Goal: Transaction & Acquisition: Purchase product/service

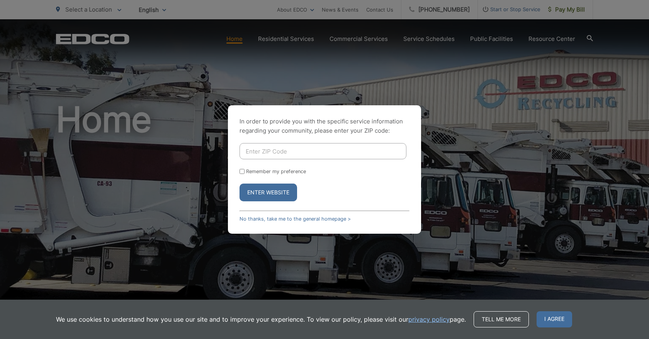
click at [331, 154] on input "Enter ZIP Code" at bounding box center [322, 151] width 167 height 16
type input "92064"
click at [269, 195] on button "Enter Website" at bounding box center [268, 193] width 58 height 18
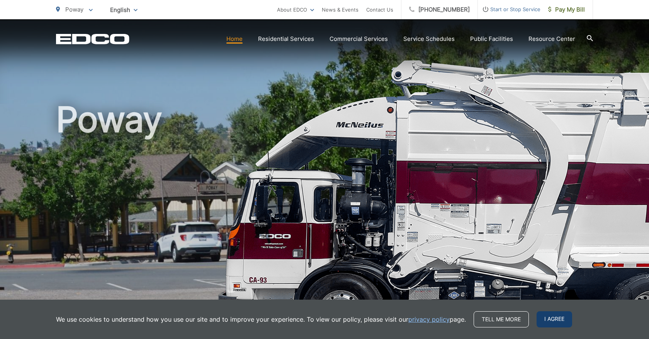
click at [561, 322] on span "I agree" at bounding box center [554, 320] width 36 height 16
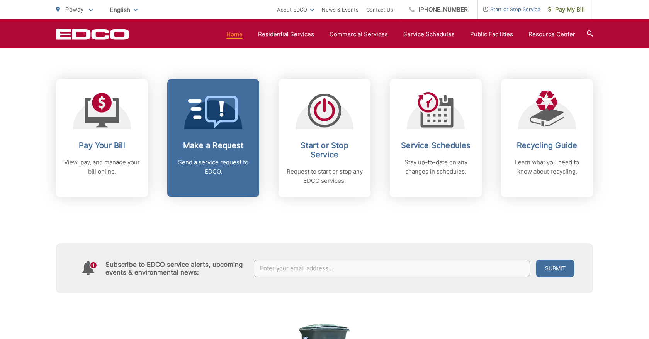
scroll to position [305, 0]
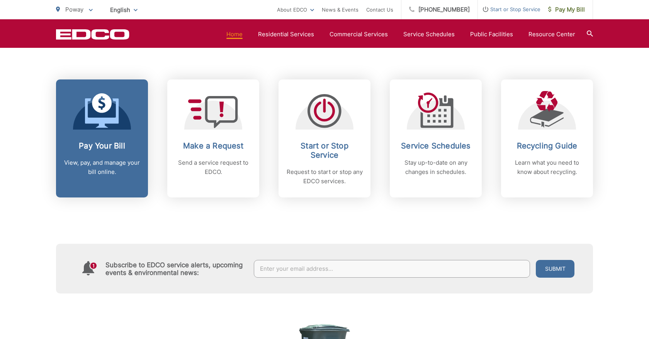
click at [120, 151] on div "Pay Your Bill View, pay, and manage your bill online." at bounding box center [102, 159] width 76 height 36
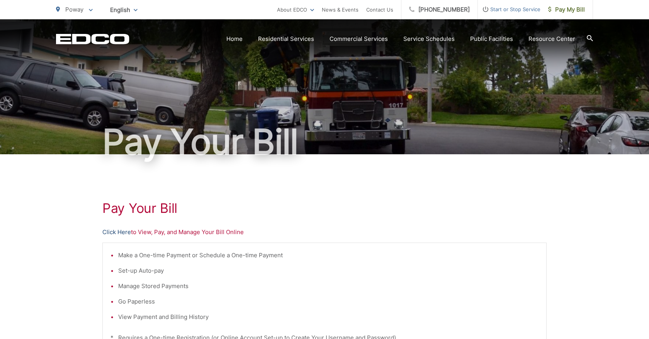
click at [104, 232] on link "Click Here" at bounding box center [116, 232] width 29 height 9
